Goal: Navigation & Orientation: Find specific page/section

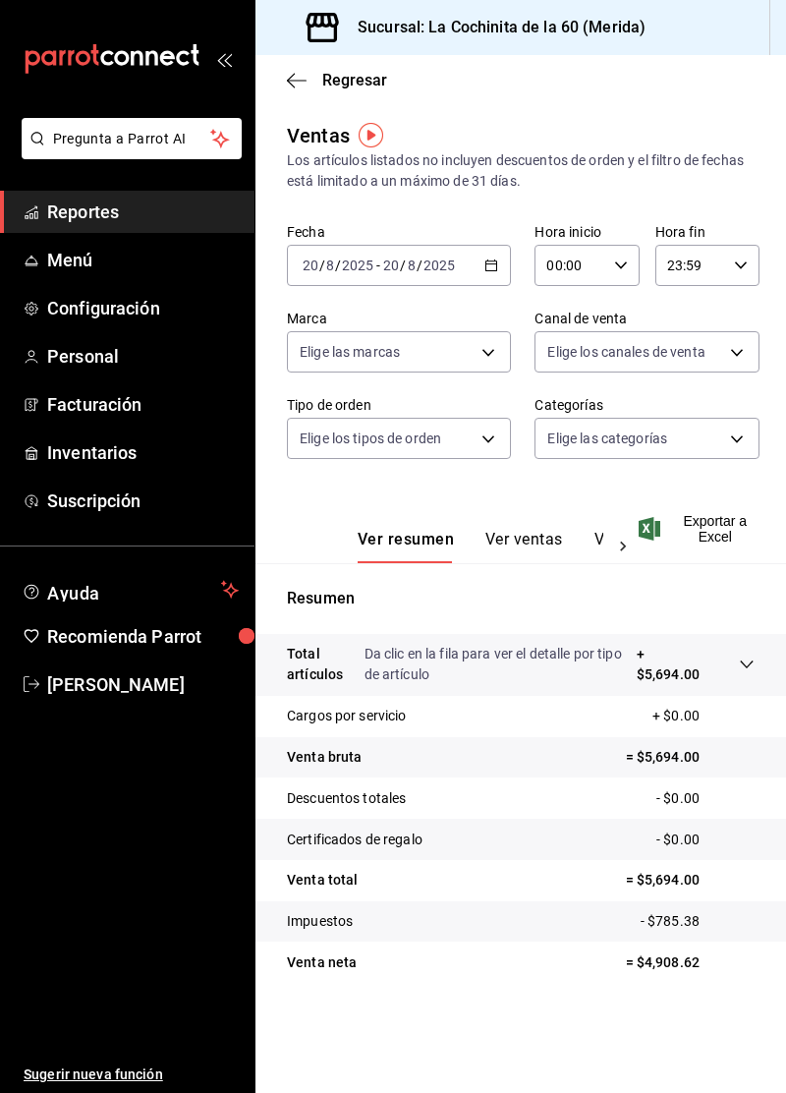
click at [112, 230] on link "Reportes" at bounding box center [127, 212] width 255 height 42
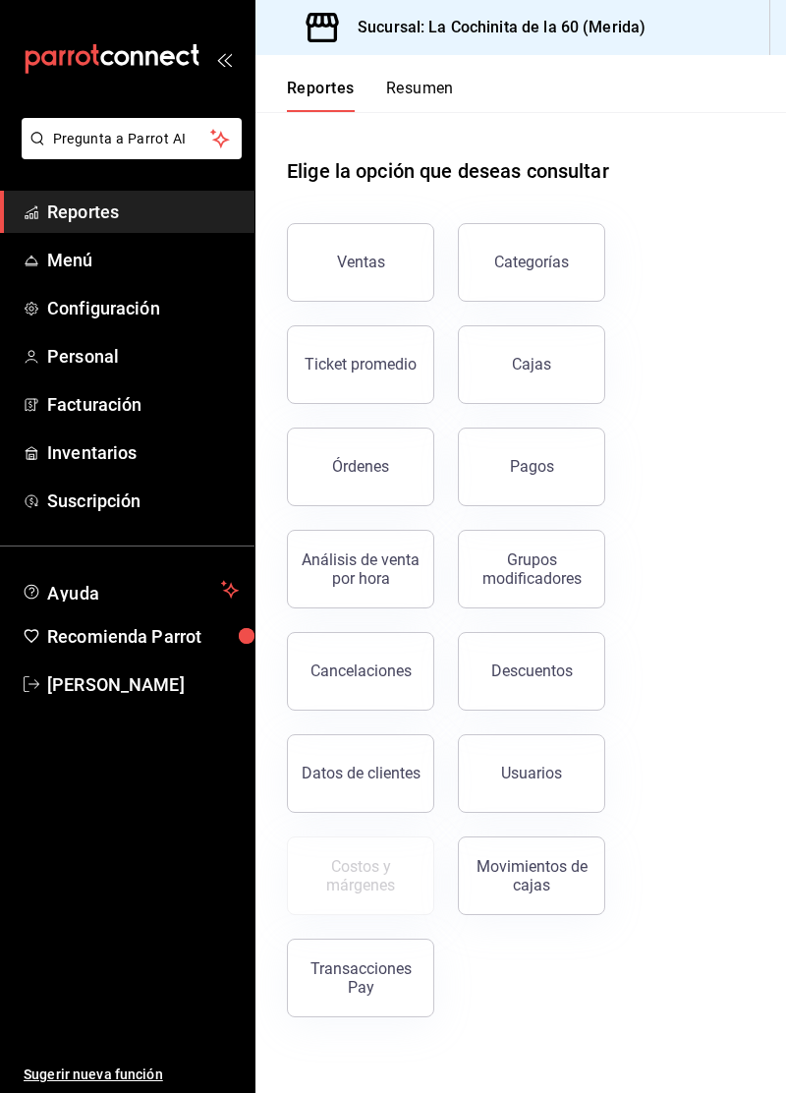
click at [564, 363] on button "Cajas" at bounding box center [531, 364] width 147 height 79
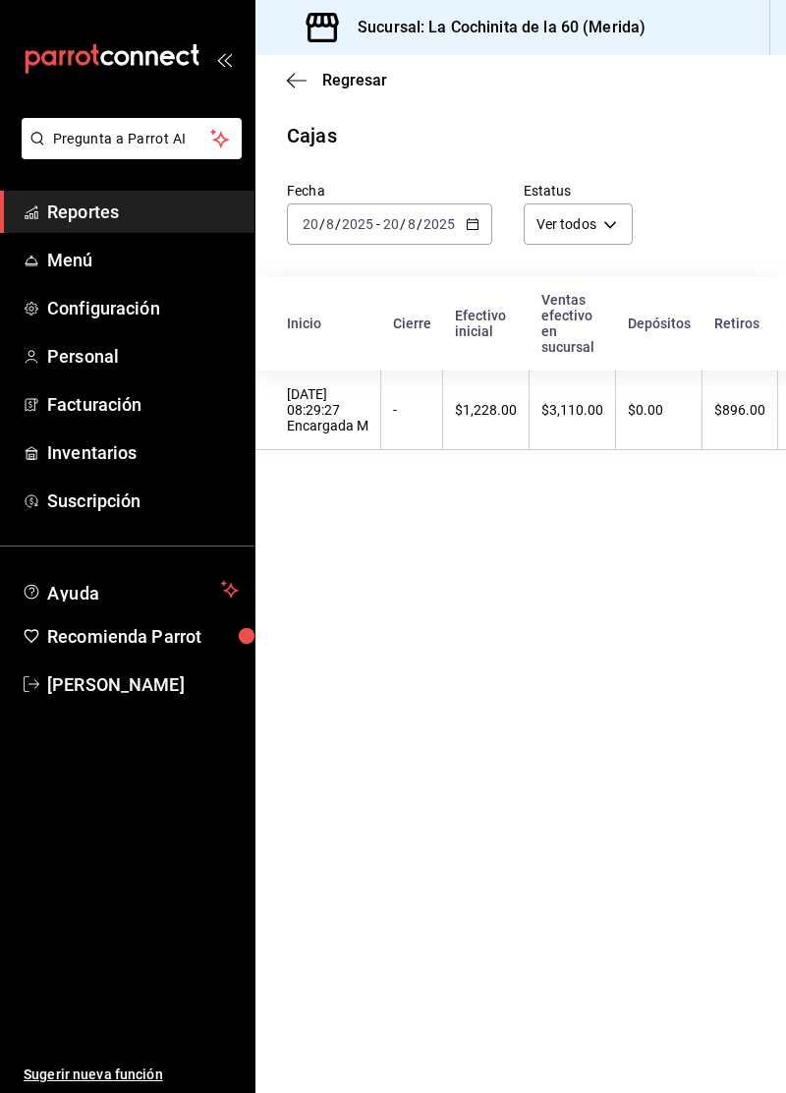
click at [121, 247] on span "Menú" at bounding box center [143, 260] width 192 height 27
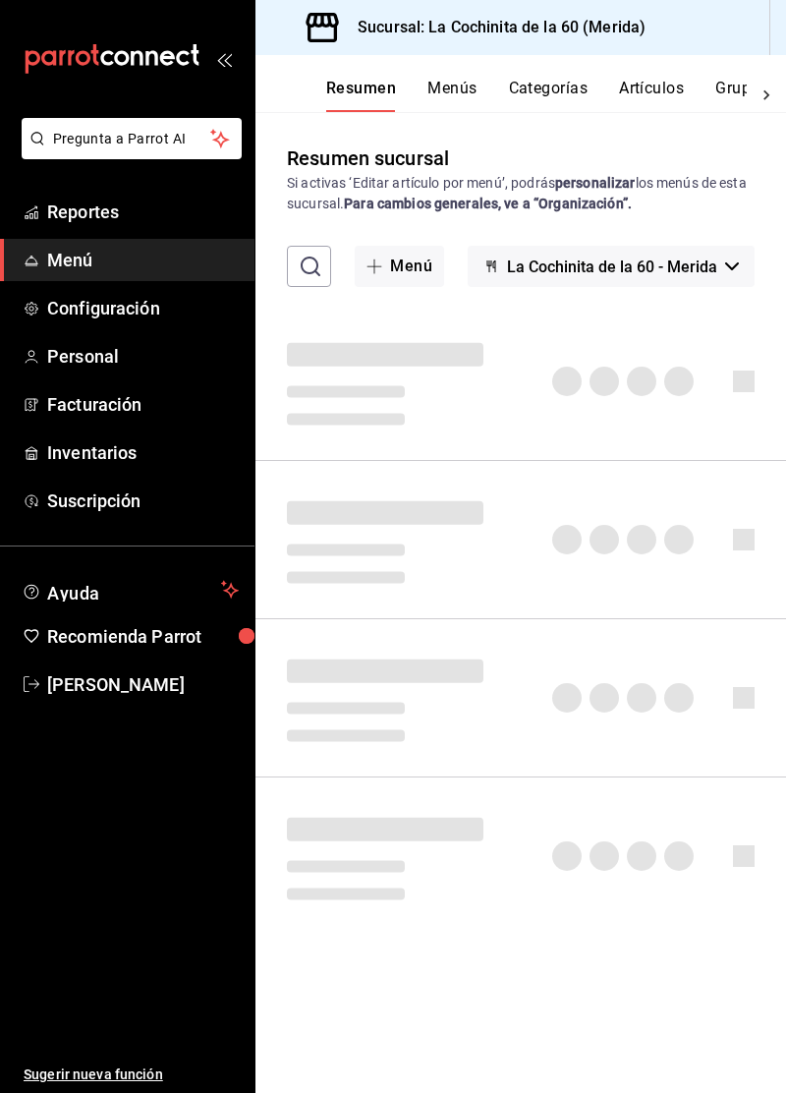
click at [152, 223] on span "Reportes" at bounding box center [143, 212] width 192 height 27
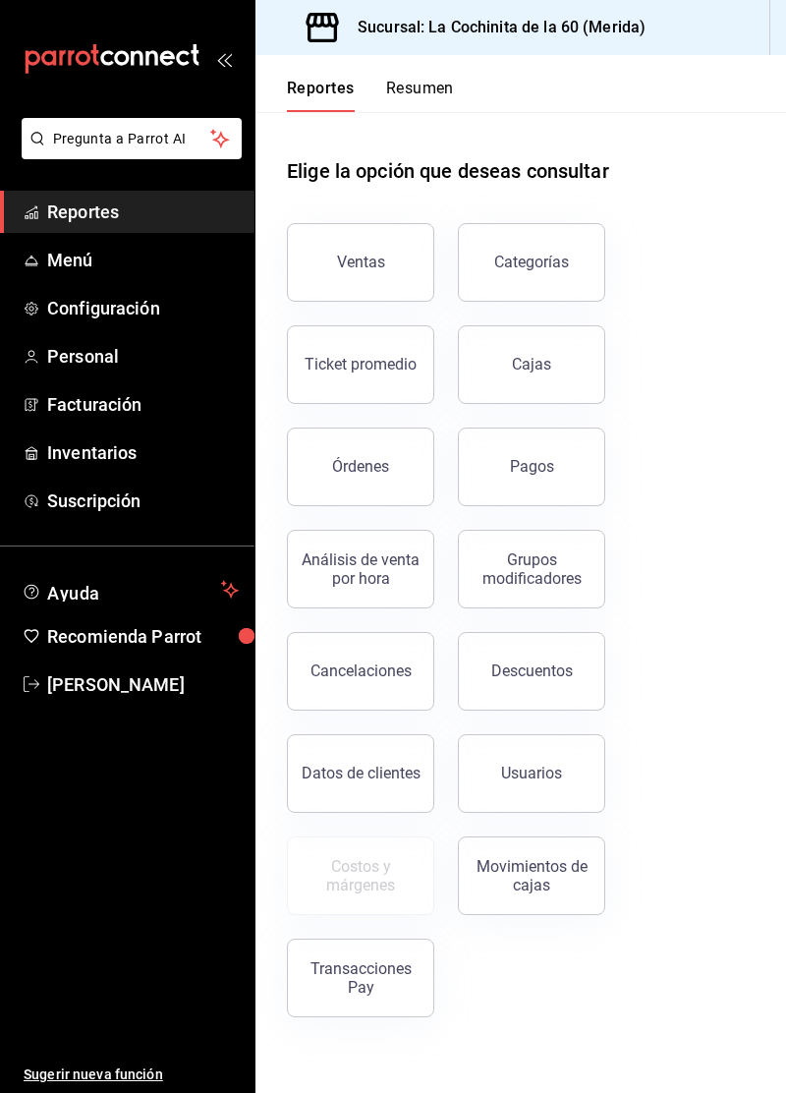
click at [358, 486] on button "Órdenes" at bounding box center [360, 467] width 147 height 79
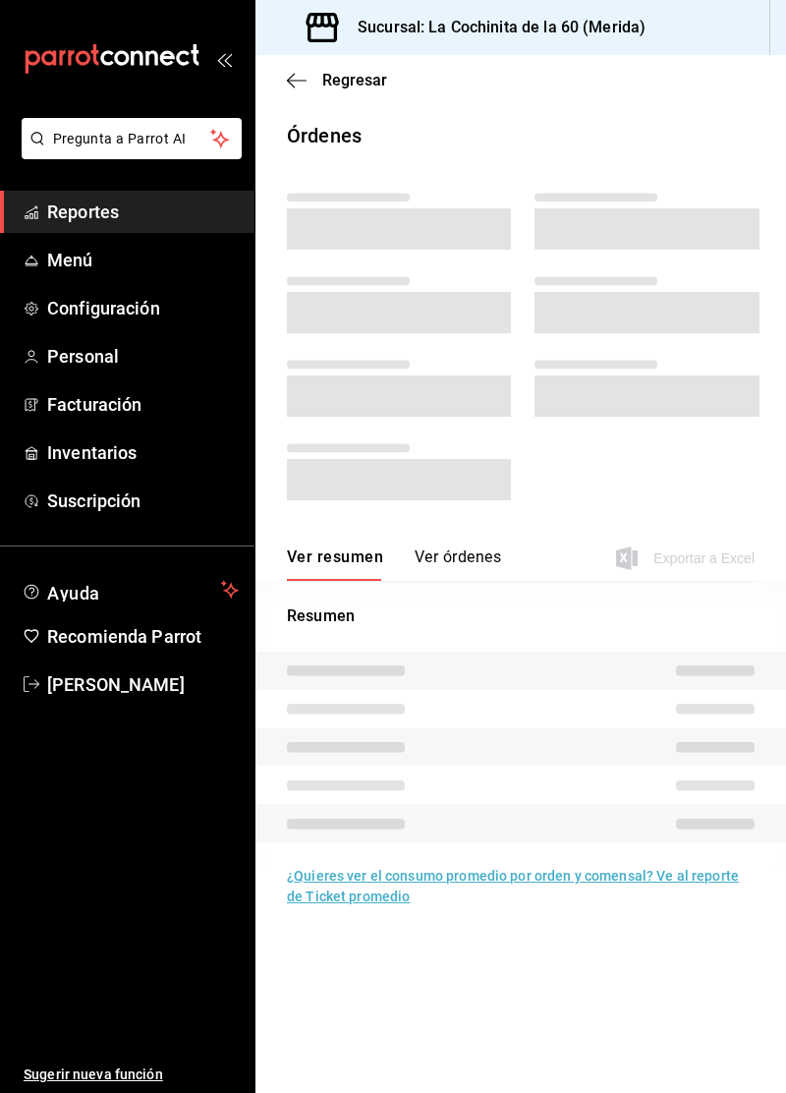
click at [98, 242] on link "Menú" at bounding box center [127, 260] width 255 height 42
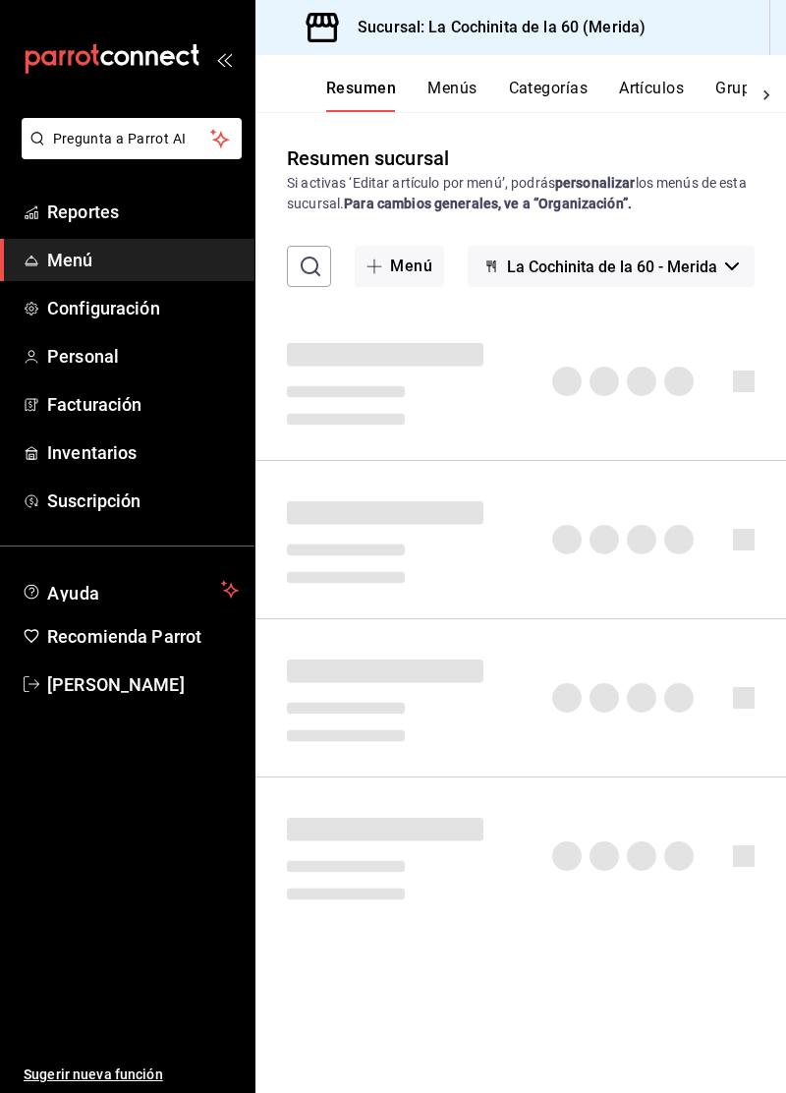
click at [137, 206] on span "Reportes" at bounding box center [143, 212] width 192 height 27
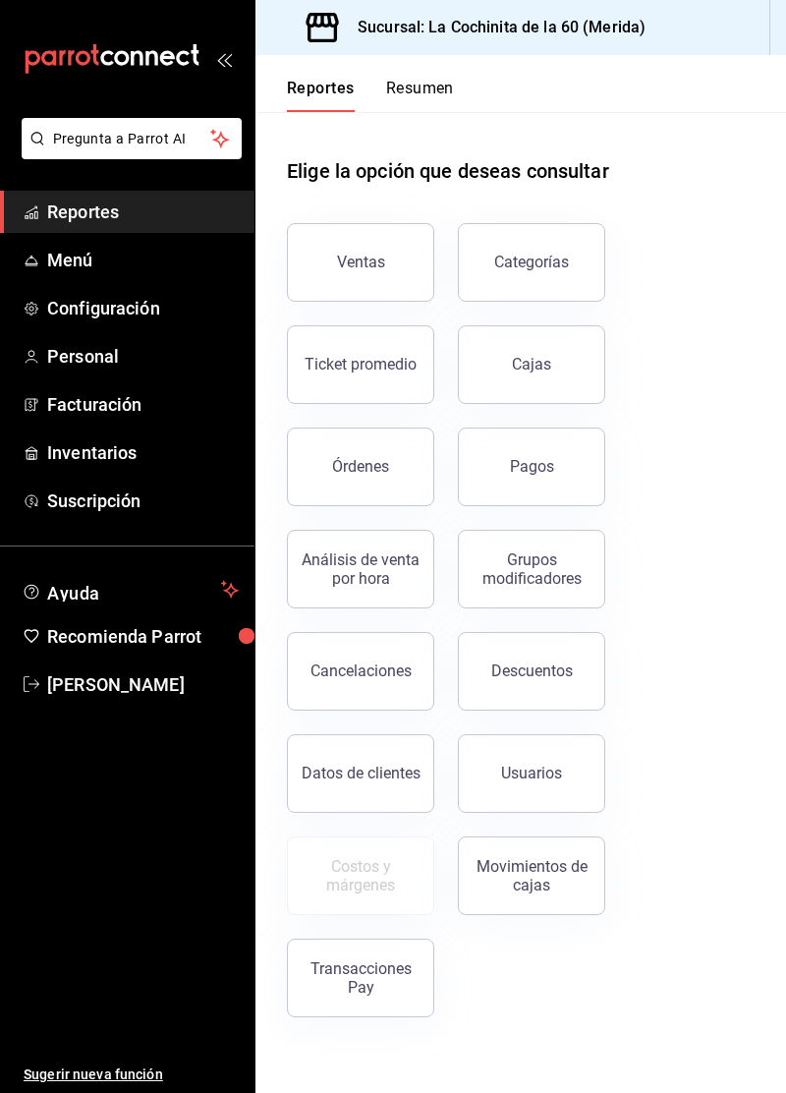
click at [528, 490] on button "Pagos" at bounding box center [531, 467] width 147 height 79
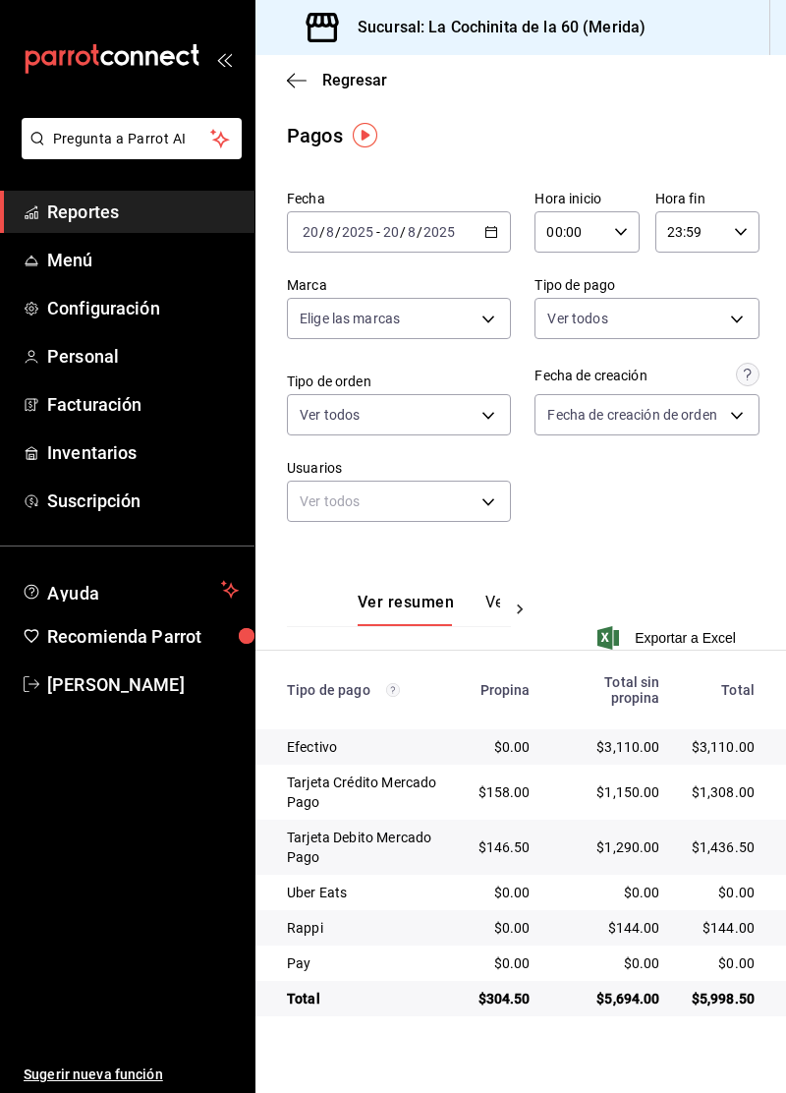
click at [135, 242] on link "Menú" at bounding box center [127, 260] width 255 height 42
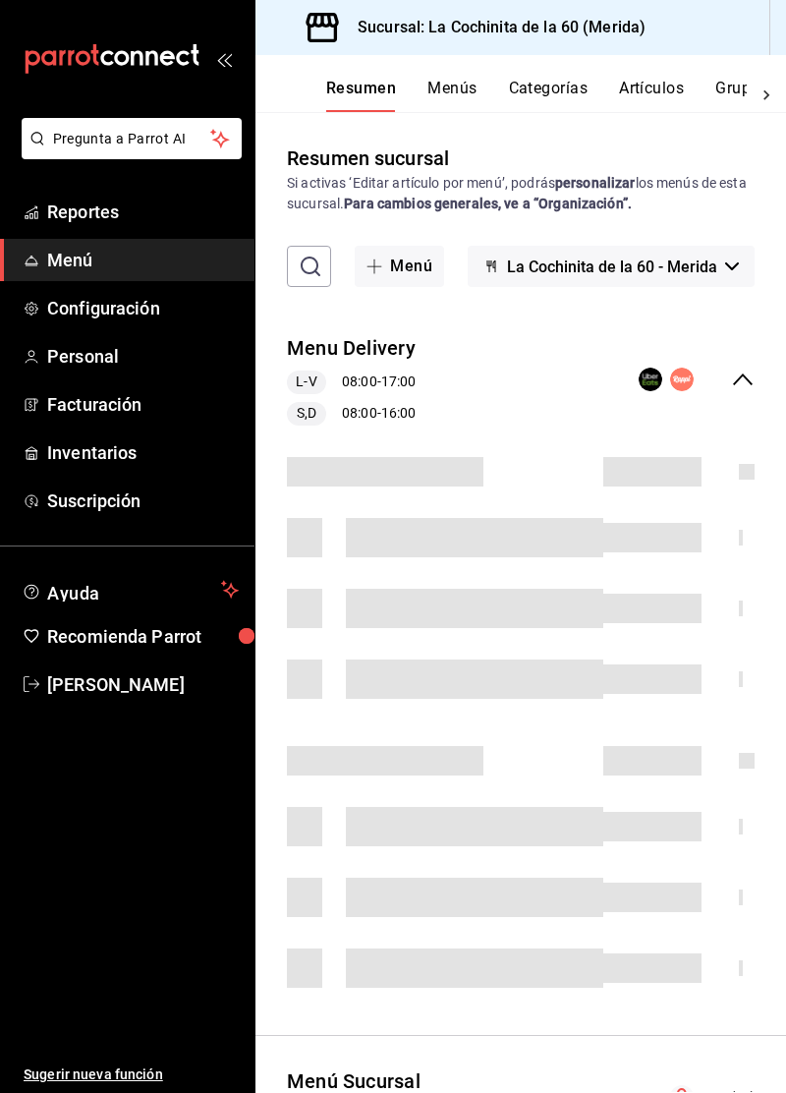
click at [138, 222] on span "Reportes" at bounding box center [143, 212] width 192 height 27
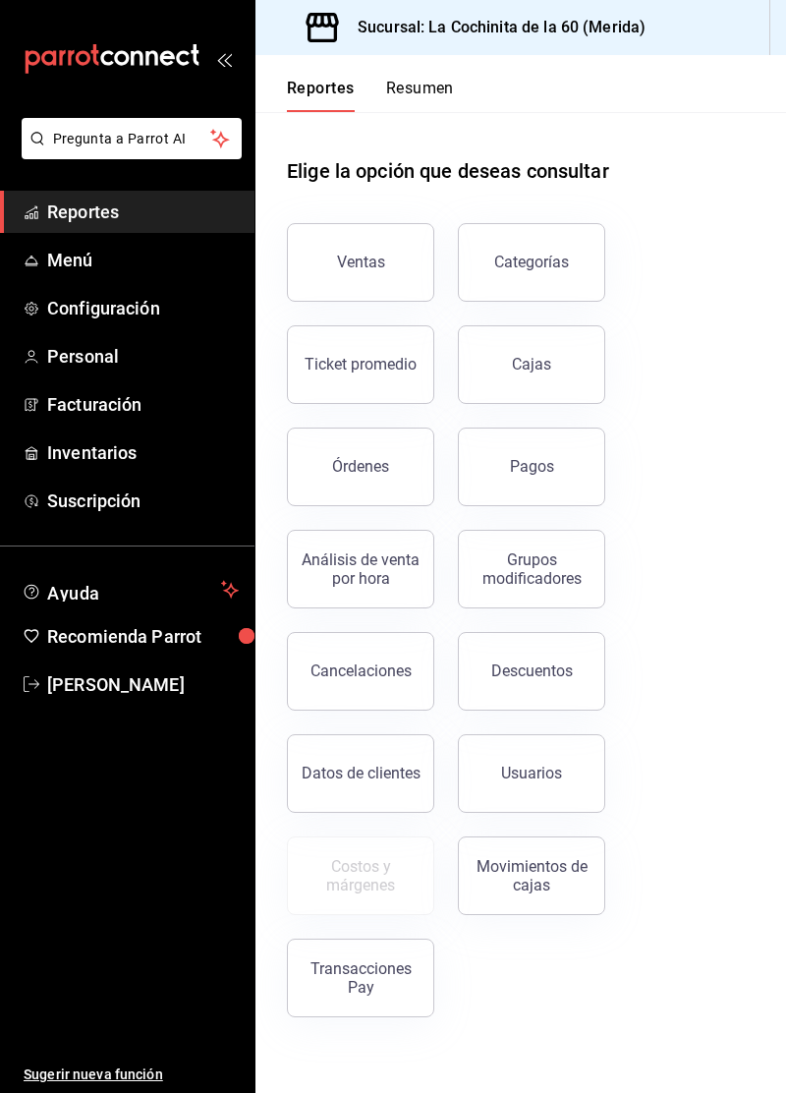
click at [376, 484] on button "Órdenes" at bounding box center [360, 467] width 147 height 79
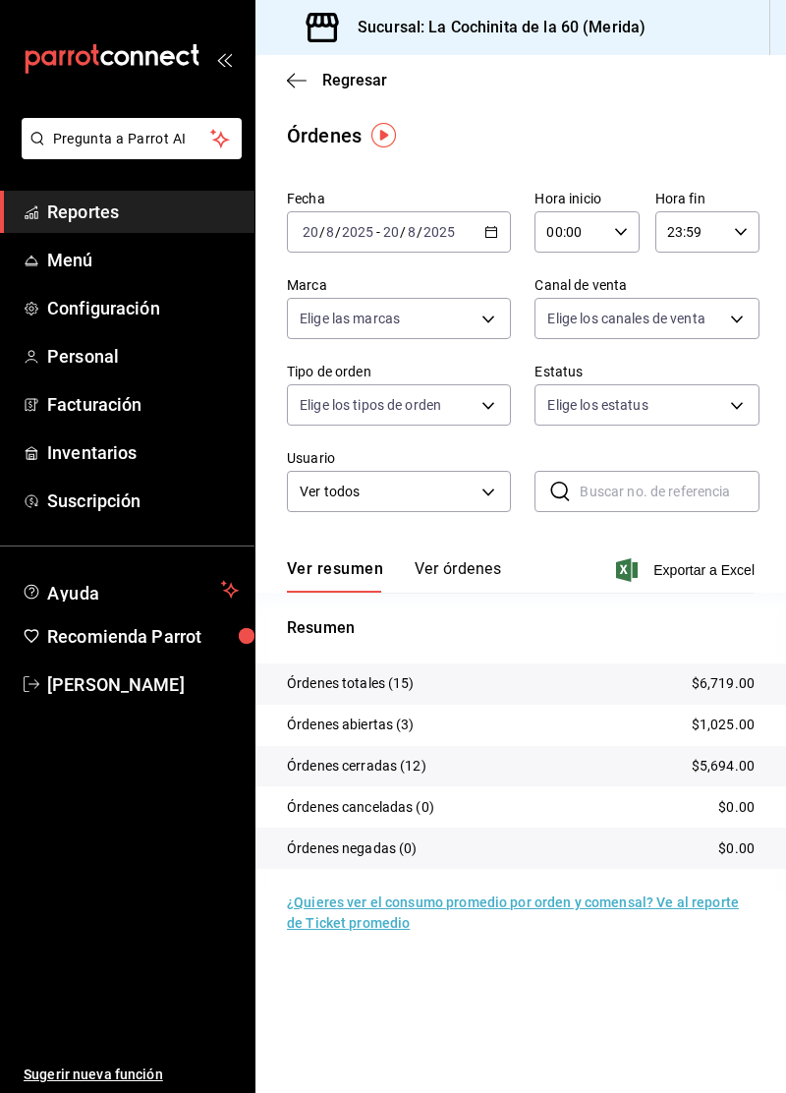
click at [101, 243] on link "Menú" at bounding box center [127, 260] width 255 height 42
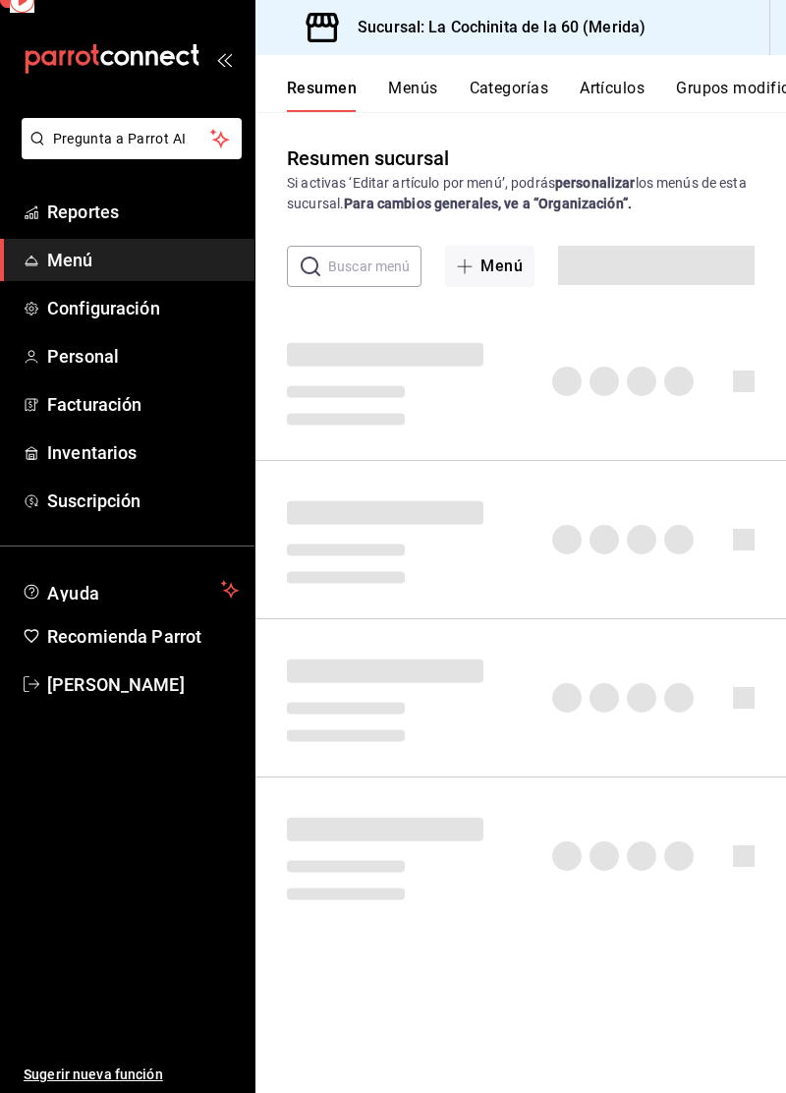
click at [180, 206] on span "Reportes" at bounding box center [143, 212] width 192 height 27
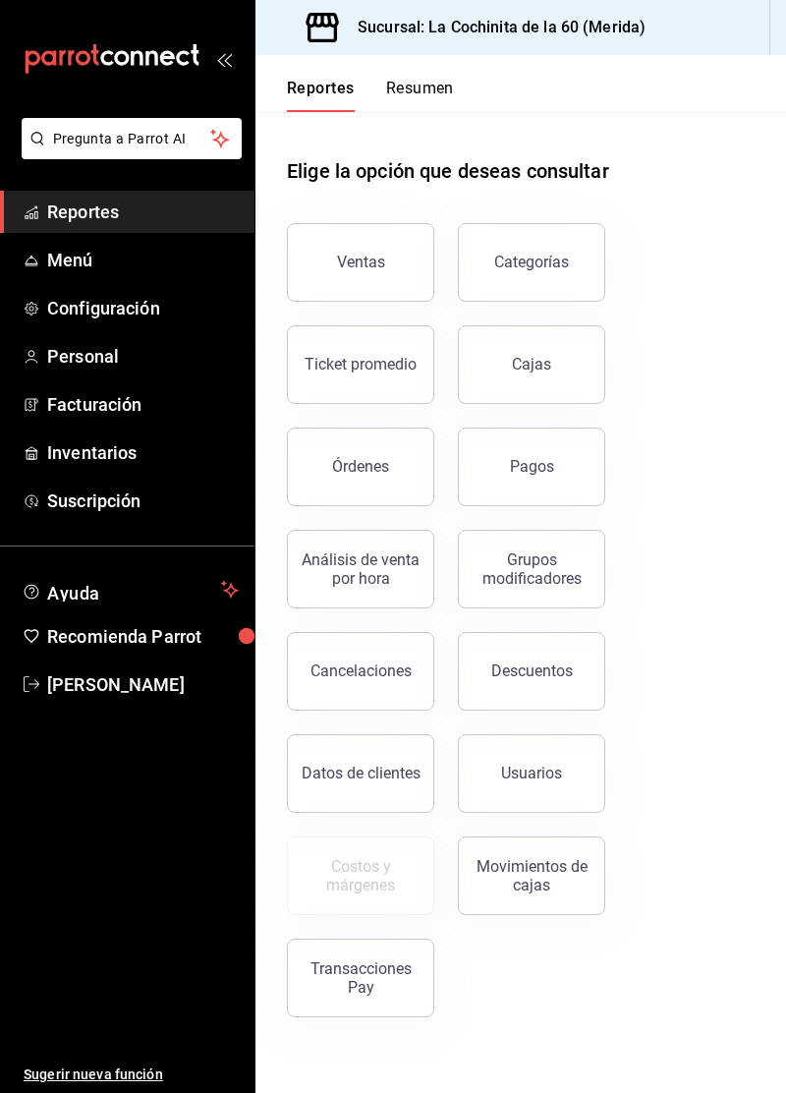
click at [391, 582] on div "Análisis de venta por hora" at bounding box center [361, 569] width 122 height 37
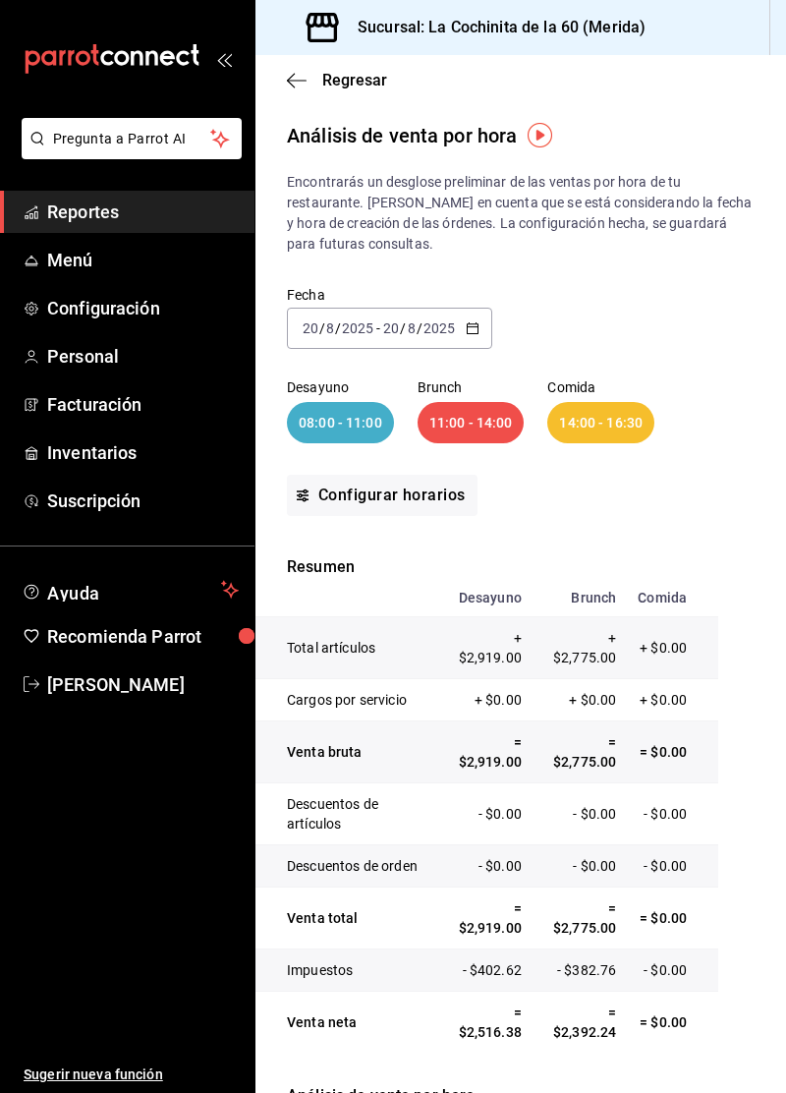
click at [130, 226] on link "Reportes" at bounding box center [127, 212] width 255 height 42
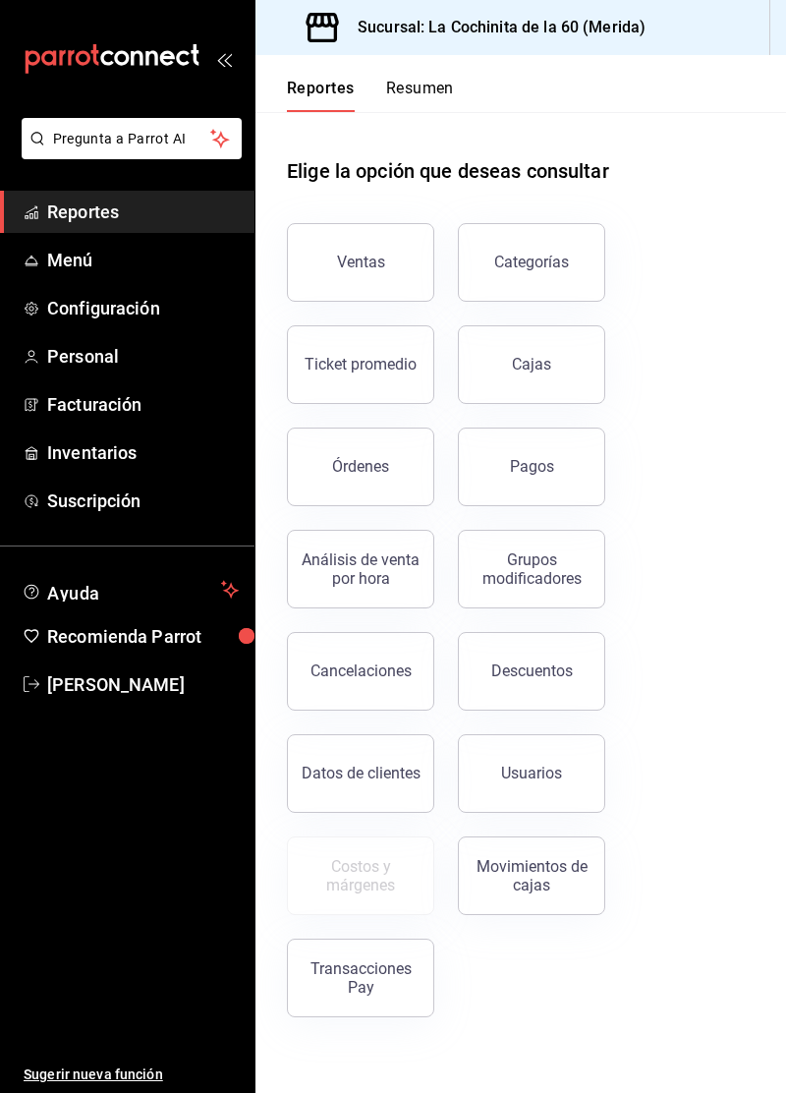
click at [570, 577] on div "Grupos modificadores" at bounding box center [532, 569] width 122 height 37
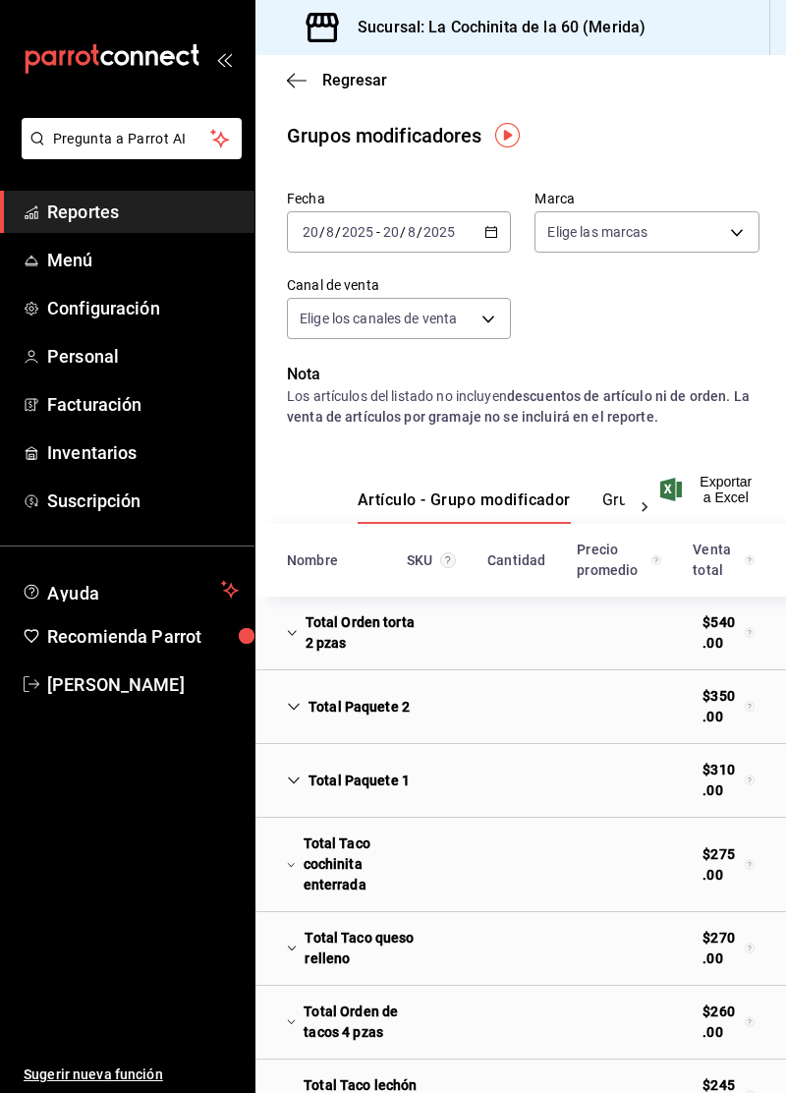
click at [134, 225] on link "Reportes" at bounding box center [127, 212] width 255 height 42
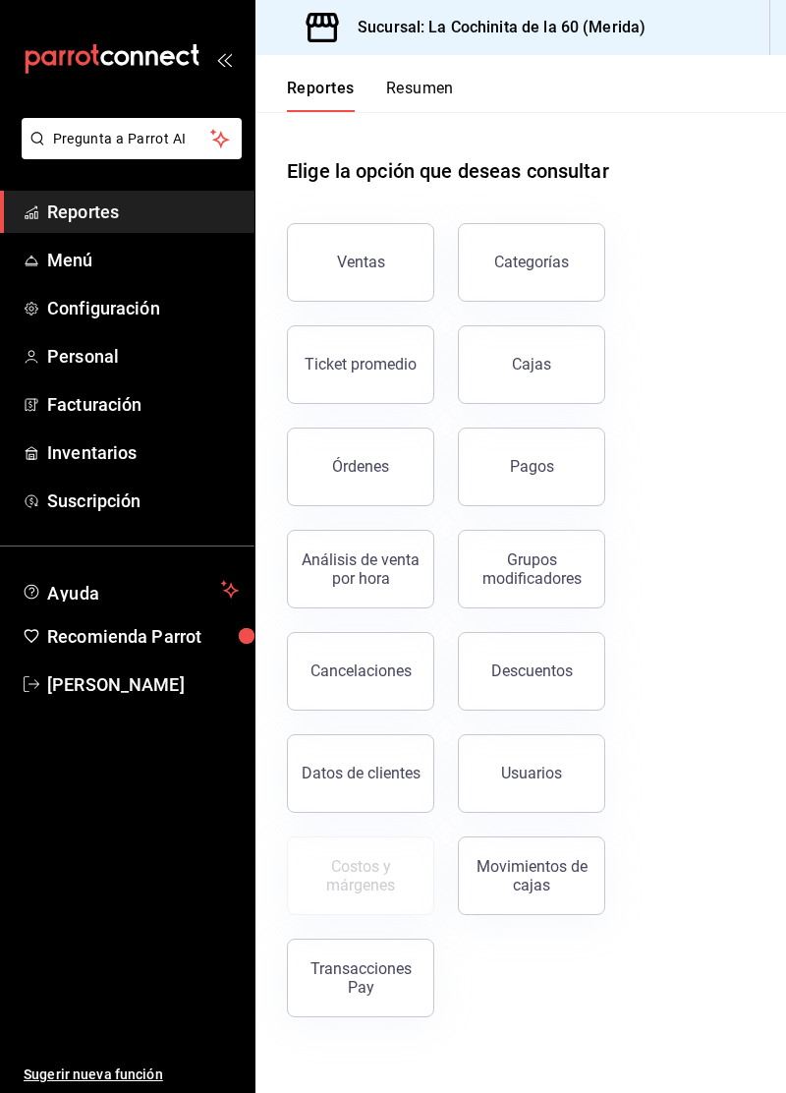
scroll to position [94, 0]
click at [372, 662] on div "Cancelaciones" at bounding box center [361, 671] width 101 height 19
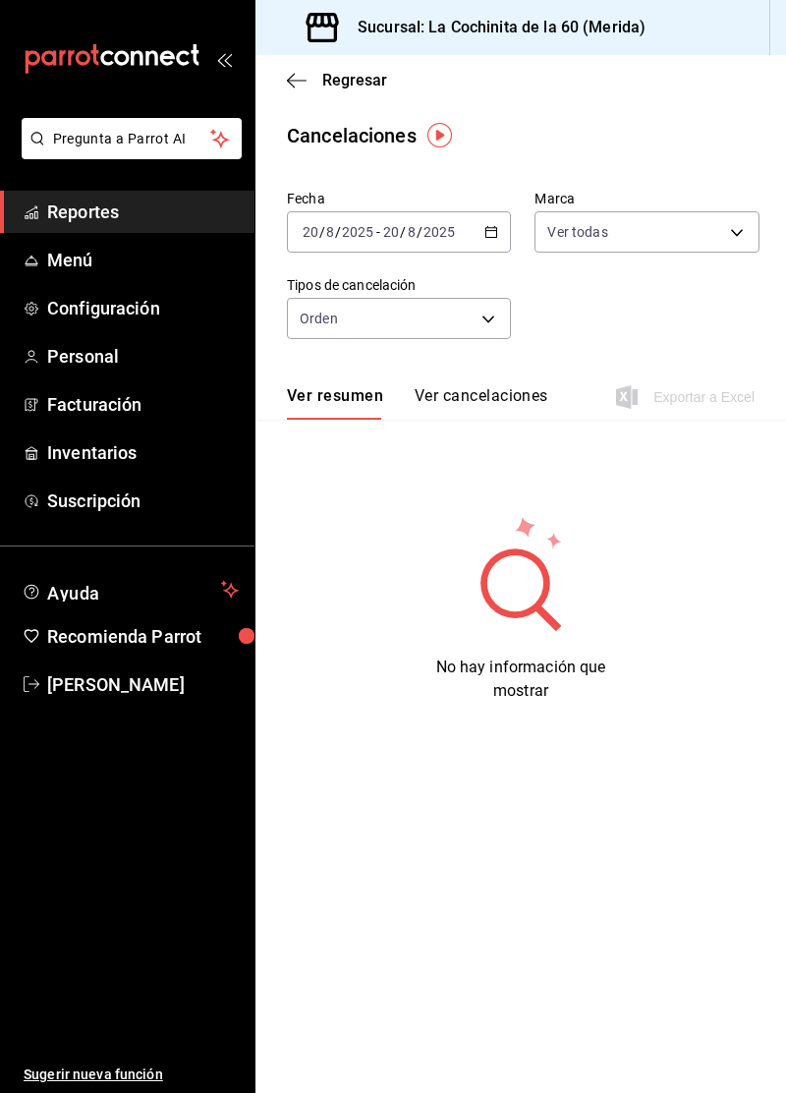
click at [134, 222] on span "Reportes" at bounding box center [143, 212] width 192 height 27
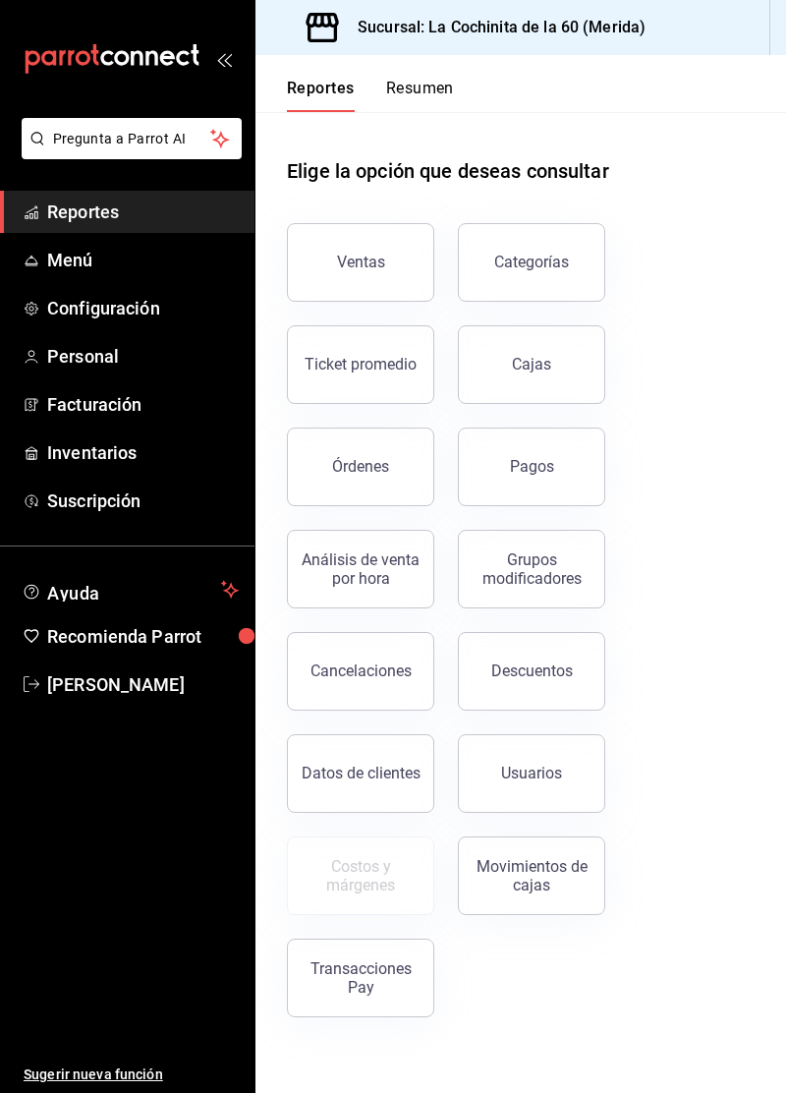
click at [530, 852] on button "Movimientos de cajas" at bounding box center [531, 876] width 147 height 79
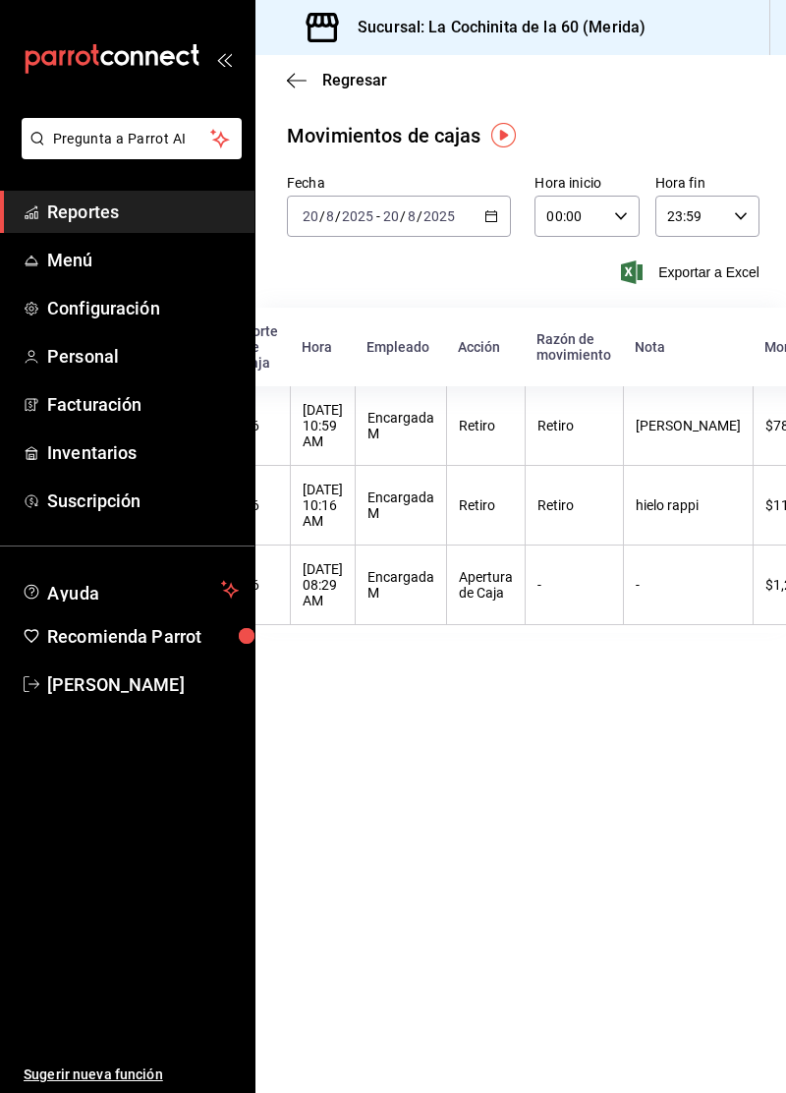
scroll to position [0, 67]
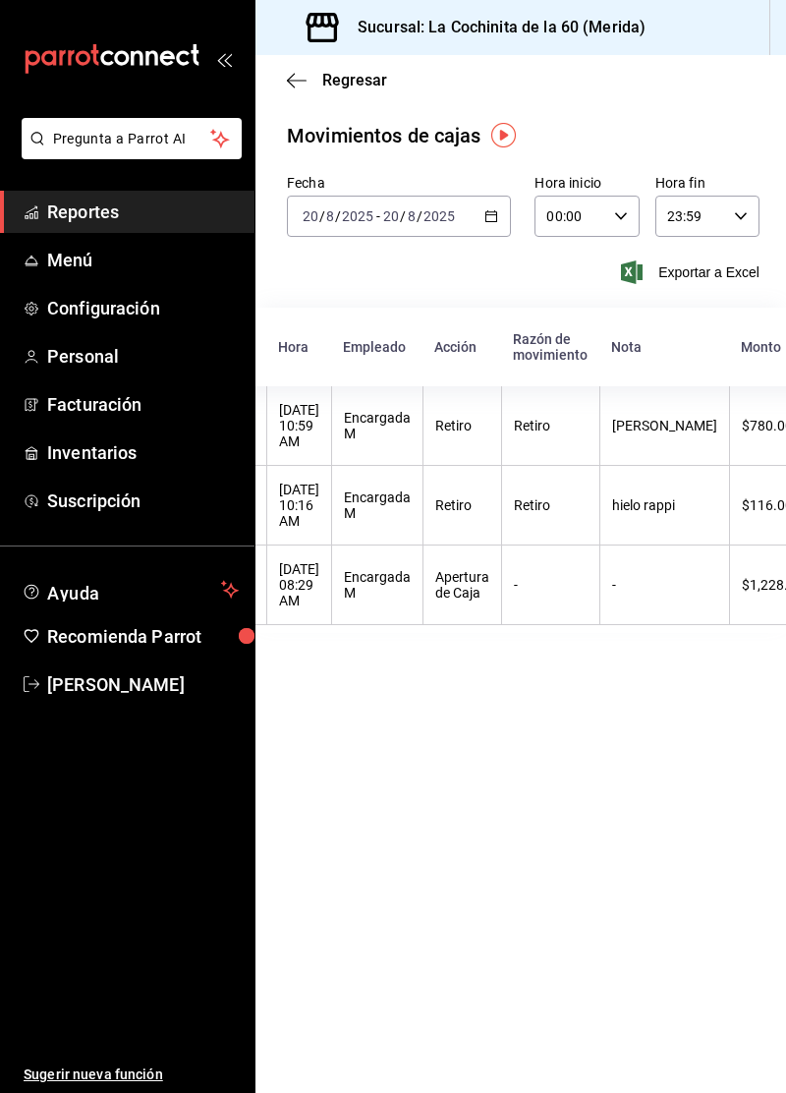
click at [748, 578] on table "Corte de caja Hora Empleado Acción Razón de movimiento Nota Monto 46 20/08/2025…" at bounding box center [512, 470] width 647 height 325
